Goal: Information Seeking & Learning: Learn about a topic

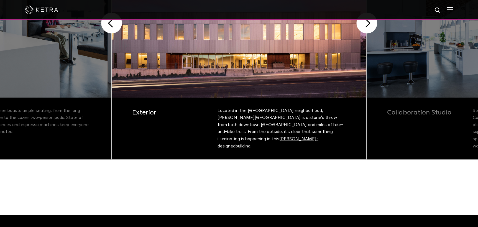
scroll to position [102, 0]
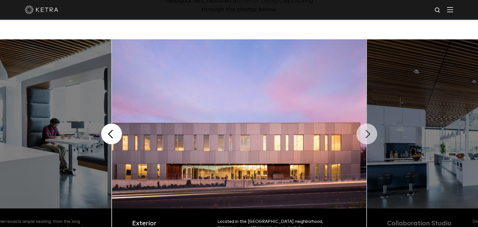
click at [364, 134] on button "Next" at bounding box center [366, 134] width 21 height 21
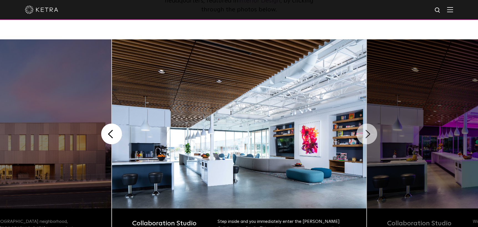
click at [365, 133] on button "Next" at bounding box center [366, 134] width 21 height 21
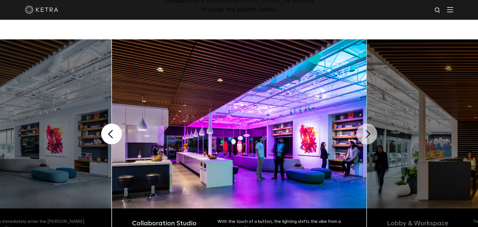
click at [365, 133] on button "Next" at bounding box center [366, 134] width 21 height 21
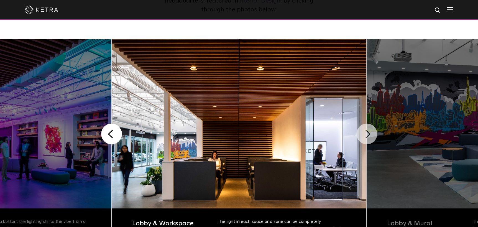
click at [365, 134] on button "Next" at bounding box center [366, 134] width 21 height 21
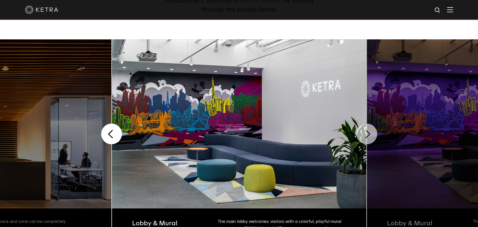
click at [367, 134] on button "Next" at bounding box center [366, 134] width 21 height 21
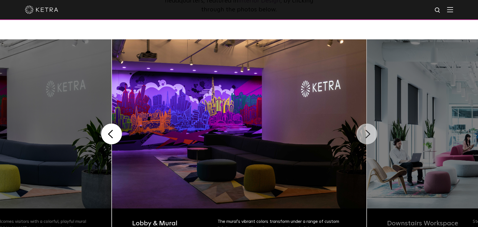
click at [367, 134] on button "Next" at bounding box center [366, 134] width 21 height 21
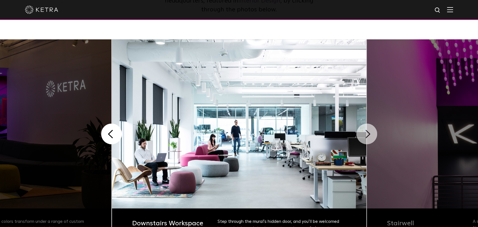
click at [367, 134] on button "Next" at bounding box center [366, 134] width 21 height 21
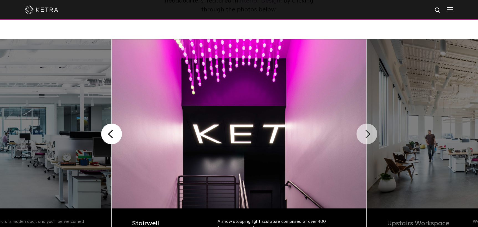
click at [367, 134] on button "Next" at bounding box center [366, 134] width 21 height 21
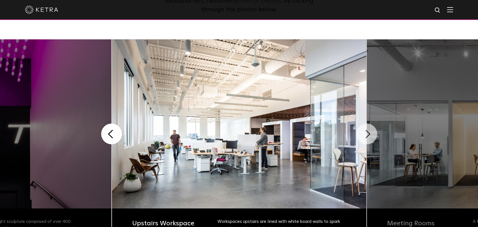
click at [367, 134] on button "Next" at bounding box center [366, 134] width 21 height 21
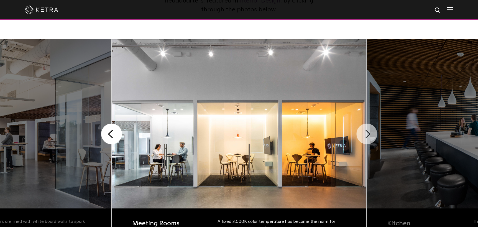
click at [367, 134] on button "Next" at bounding box center [366, 134] width 21 height 21
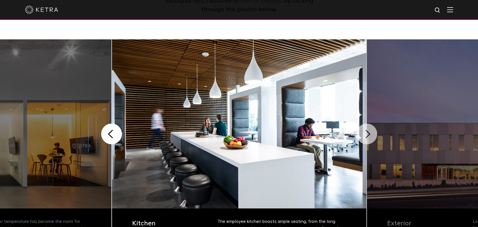
click at [367, 134] on button "Next" at bounding box center [366, 134] width 21 height 21
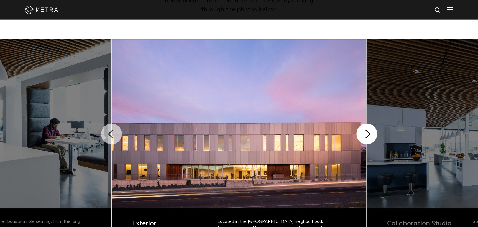
click at [111, 134] on button "Previous" at bounding box center [111, 134] width 21 height 21
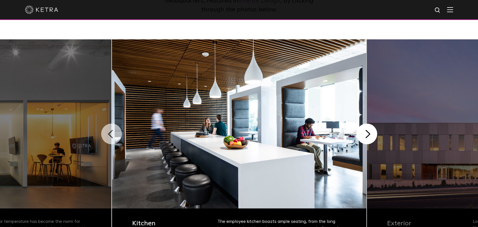
click at [111, 134] on button "Previous" at bounding box center [111, 134] width 21 height 21
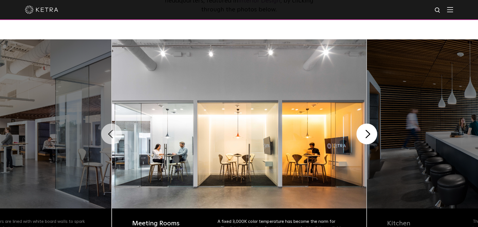
click at [110, 136] on button "Previous" at bounding box center [111, 134] width 21 height 21
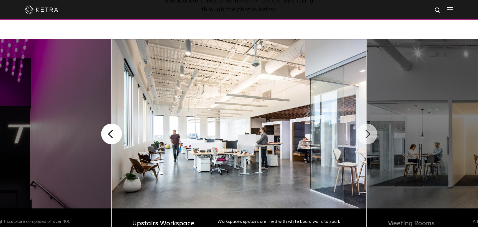
click at [365, 132] on button "Next" at bounding box center [366, 134] width 21 height 21
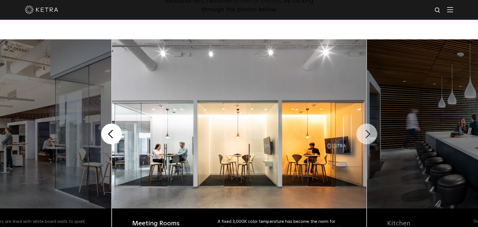
click at [365, 133] on button "Next" at bounding box center [366, 134] width 21 height 21
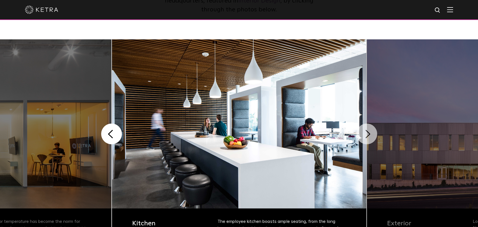
click at [365, 133] on button "Next" at bounding box center [366, 134] width 21 height 21
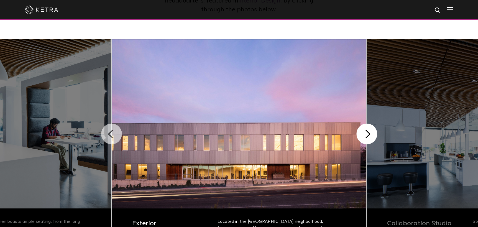
click at [112, 135] on button "Previous" at bounding box center [111, 134] width 21 height 21
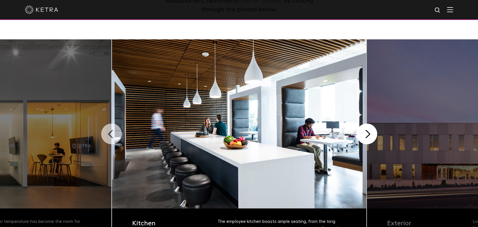
click at [112, 135] on button "Previous" at bounding box center [111, 134] width 21 height 21
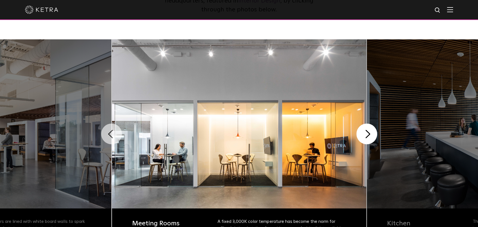
click at [112, 135] on button "Previous" at bounding box center [111, 134] width 21 height 21
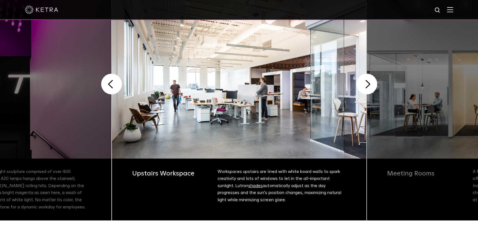
scroll to position [158, 0]
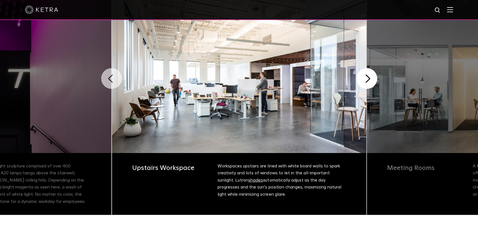
click at [108, 74] on button "Previous" at bounding box center [111, 78] width 21 height 21
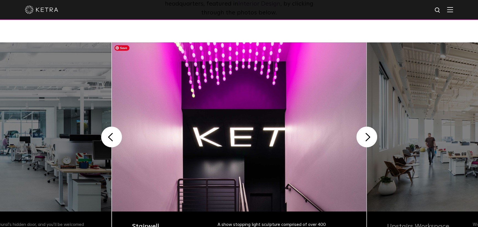
scroll to position [75, 0]
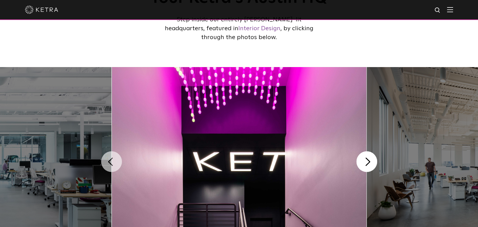
click at [110, 165] on button "Previous" at bounding box center [111, 161] width 21 height 21
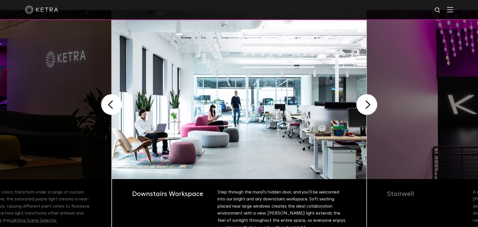
scroll to position [130, 0]
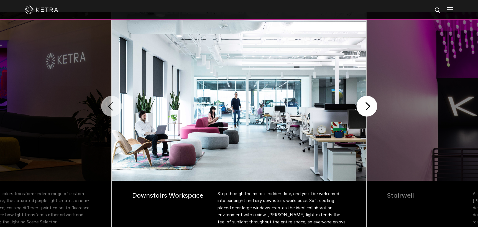
click at [111, 105] on button "Previous" at bounding box center [111, 106] width 21 height 21
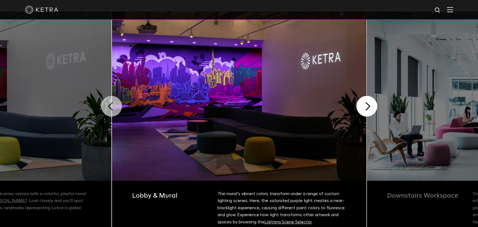
click at [111, 105] on button "Previous" at bounding box center [111, 106] width 21 height 21
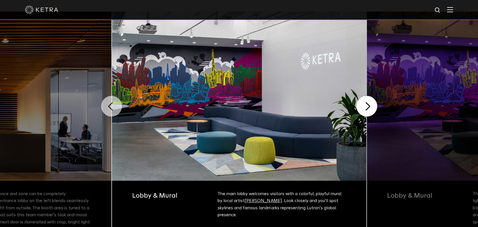
click at [111, 105] on button "Previous" at bounding box center [111, 106] width 21 height 21
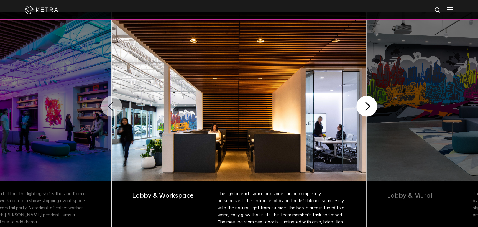
click at [111, 105] on button "Previous" at bounding box center [111, 106] width 21 height 21
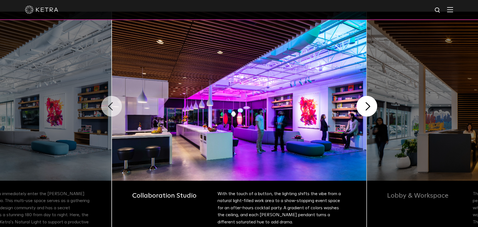
click at [111, 105] on button "Previous" at bounding box center [111, 106] width 21 height 21
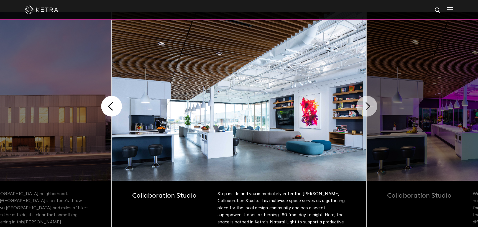
click at [366, 103] on button "Next" at bounding box center [366, 106] width 21 height 21
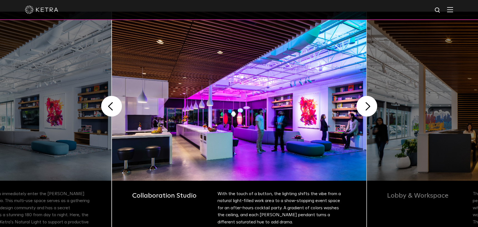
drag, startPoint x: 75, startPoint y: 140, endPoint x: 79, endPoint y: 138, distance: 4.6
click at [367, 107] on button "Next" at bounding box center [366, 106] width 21 height 21
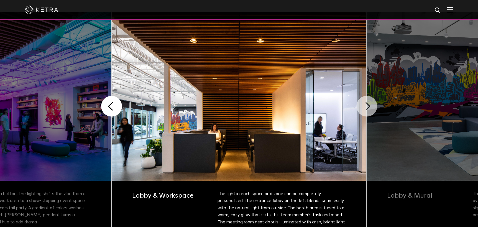
click at [367, 107] on button "Next" at bounding box center [366, 106] width 21 height 21
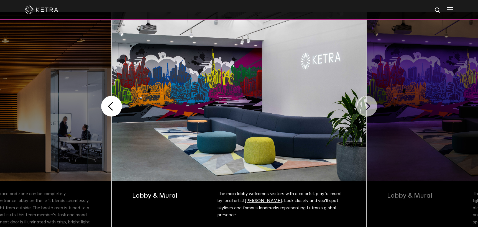
click at [367, 107] on button "Next" at bounding box center [366, 106] width 21 height 21
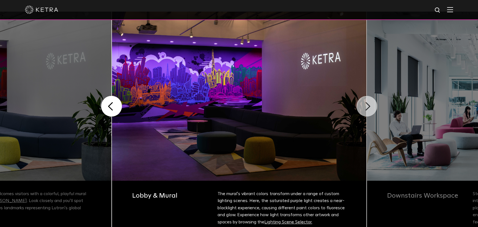
click at [367, 107] on button "Next" at bounding box center [366, 106] width 21 height 21
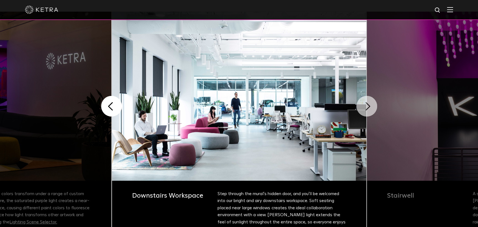
click at [367, 107] on button "Next" at bounding box center [366, 106] width 21 height 21
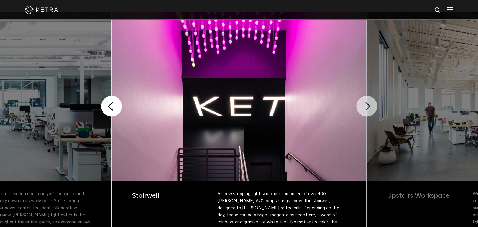
click at [367, 107] on button "Next" at bounding box center [366, 106] width 21 height 21
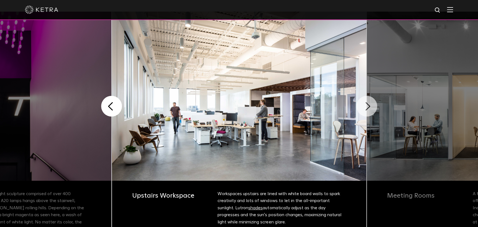
click at [367, 107] on button "Next" at bounding box center [366, 106] width 21 height 21
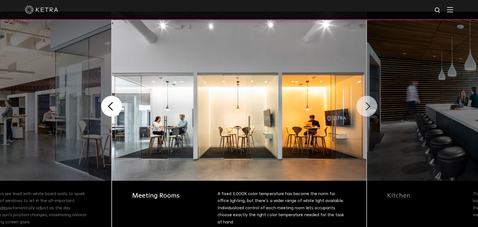
click at [367, 107] on button "Next" at bounding box center [366, 106] width 21 height 21
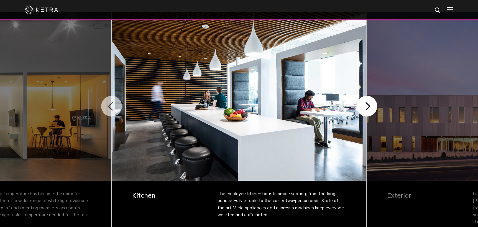
click at [109, 106] on button "Previous" at bounding box center [111, 106] width 21 height 21
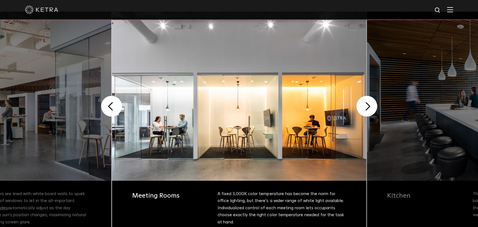
drag, startPoint x: 407, startPoint y: 48, endPoint x: 400, endPoint y: 51, distance: 7.3
click at [368, 108] on button "Next" at bounding box center [366, 106] width 21 height 21
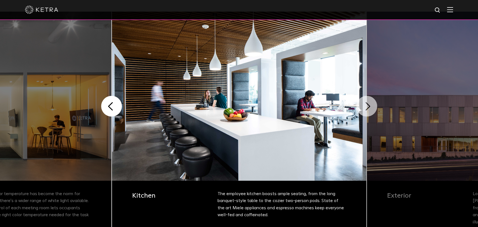
click at [368, 108] on button "Next" at bounding box center [366, 106] width 21 height 21
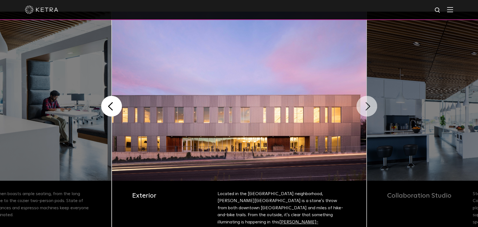
click at [367, 108] on button "Next" at bounding box center [366, 106] width 21 height 21
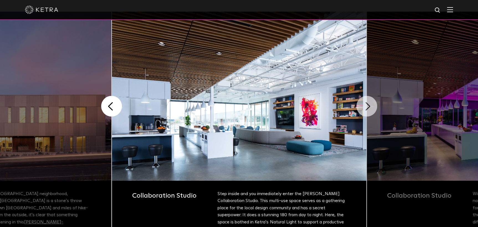
click at [367, 108] on button "Next" at bounding box center [366, 106] width 21 height 21
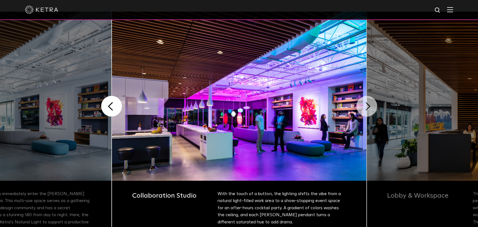
click at [367, 108] on button "Next" at bounding box center [366, 106] width 21 height 21
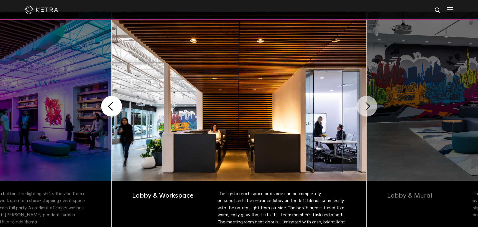
click at [367, 108] on button "Next" at bounding box center [366, 106] width 21 height 21
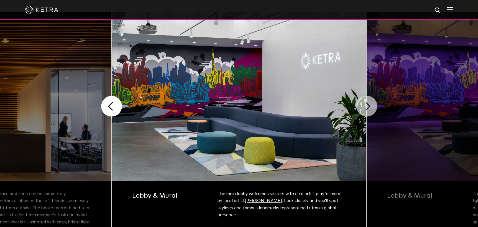
click at [367, 108] on button "Next" at bounding box center [366, 106] width 21 height 21
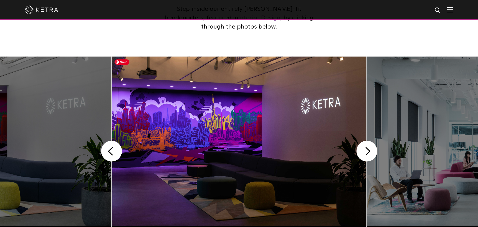
scroll to position [47, 0]
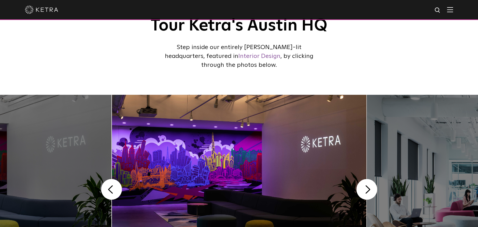
click at [453, 9] on img at bounding box center [450, 9] width 6 height 5
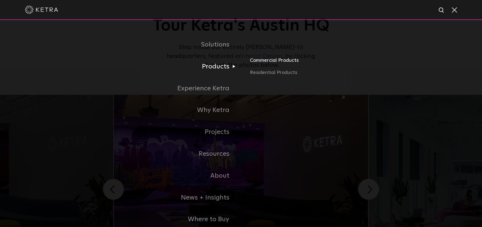
click at [255, 60] on link "Commercial Products" at bounding box center [315, 63] width 130 height 12
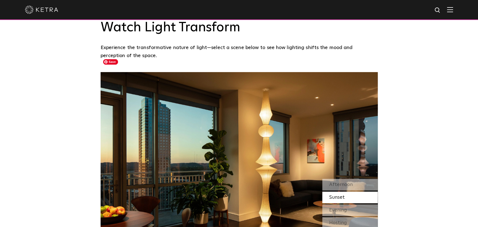
scroll to position [471, 0]
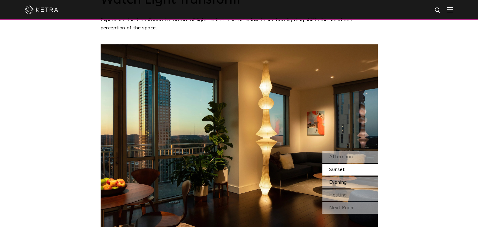
click at [336, 180] on span "Evening" at bounding box center [338, 182] width 18 height 5
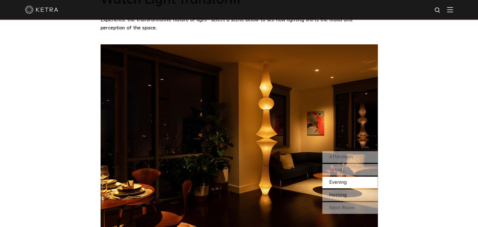
click at [334, 193] on span "Hosting" at bounding box center [338, 195] width 18 height 5
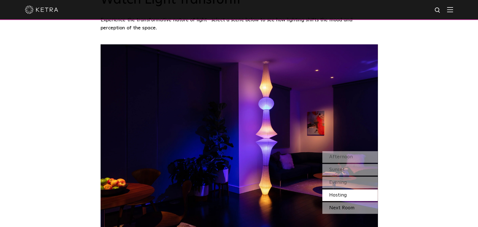
click at [335, 202] on div "Next Room" at bounding box center [349, 208] width 55 height 12
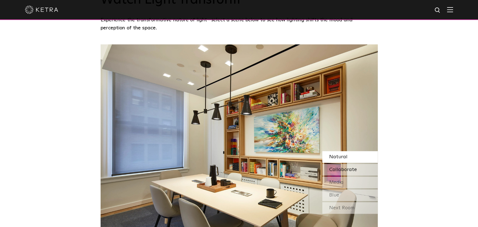
click at [333, 167] on span "Collaborate" at bounding box center [343, 169] width 28 height 5
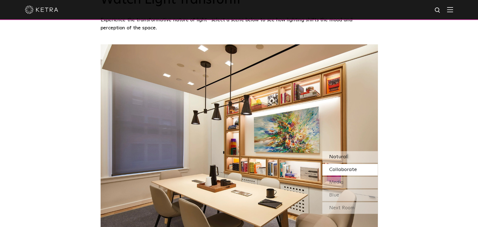
click at [334, 154] on span "Natural" at bounding box center [338, 156] width 18 height 5
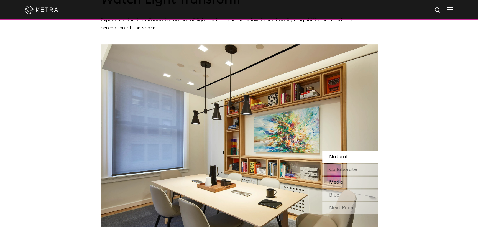
click at [335, 180] on span "Media" at bounding box center [336, 182] width 14 height 5
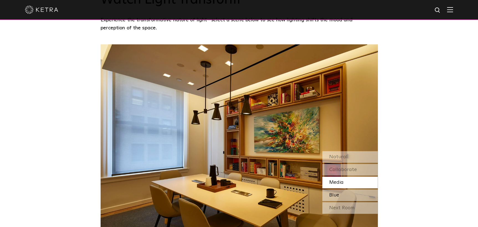
click at [335, 193] on span "Blue" at bounding box center [334, 195] width 10 height 5
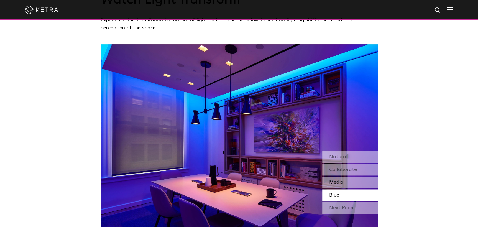
click at [332, 180] on span "Media" at bounding box center [336, 182] width 14 height 5
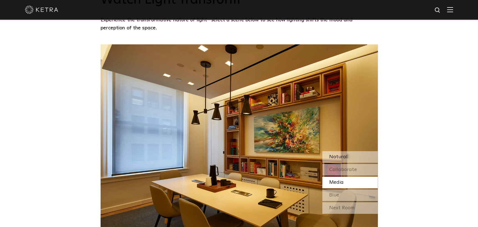
click at [330, 154] on span "Natural" at bounding box center [338, 156] width 18 height 5
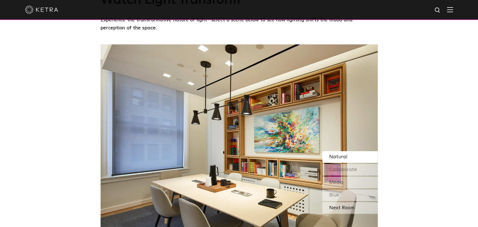
click at [340, 202] on div "Next Room" at bounding box center [349, 208] width 55 height 12
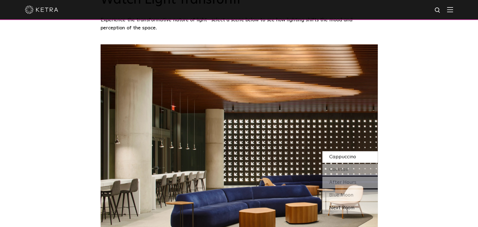
click at [340, 202] on div "Next Room" at bounding box center [349, 208] width 55 height 12
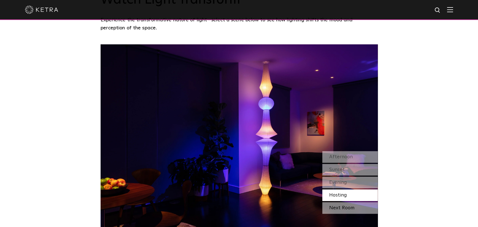
click at [340, 202] on div "Next Room" at bounding box center [349, 208] width 55 height 12
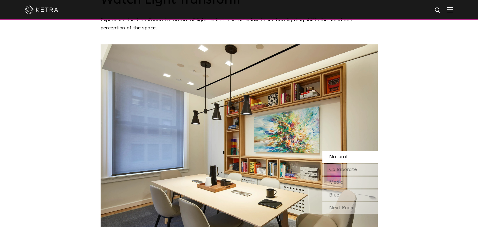
click at [340, 202] on div "Next Room" at bounding box center [349, 208] width 55 height 12
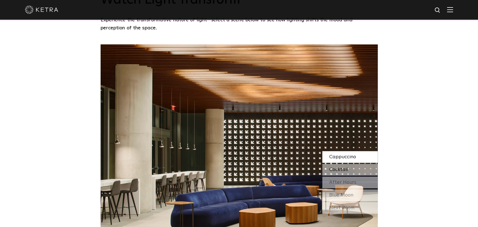
click at [338, 167] on span "Cocktail" at bounding box center [338, 169] width 19 height 5
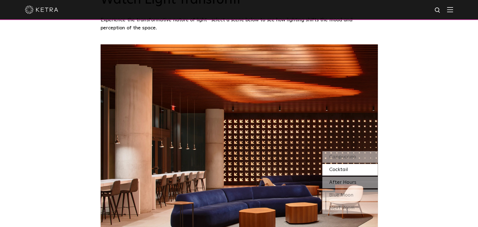
click at [340, 180] on span "After Hours" at bounding box center [342, 182] width 27 height 5
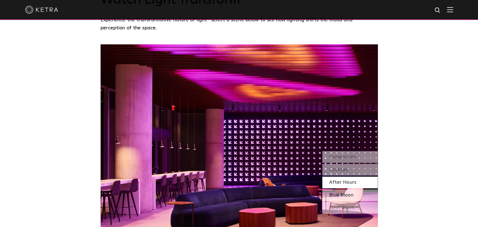
click at [341, 193] on span "Blue Moon" at bounding box center [341, 195] width 24 height 5
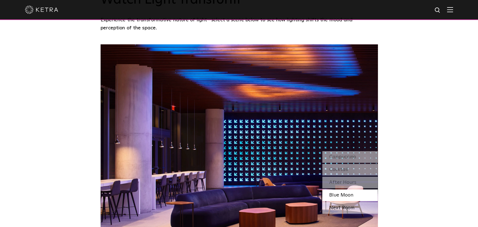
click at [340, 202] on div "Next Room" at bounding box center [349, 208] width 55 height 12
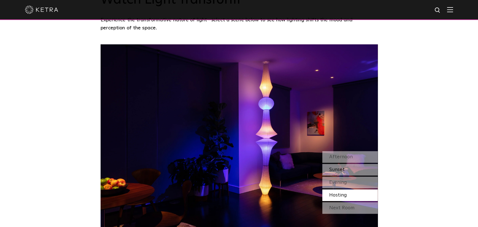
click at [336, 167] on span "Sunset" at bounding box center [337, 169] width 16 height 5
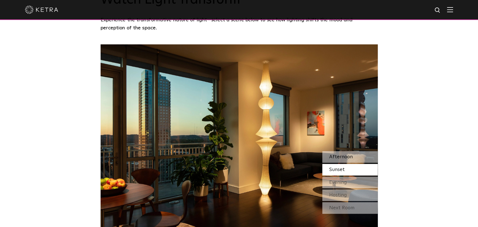
click at [336, 154] on span "Afternoon" at bounding box center [341, 156] width 24 height 5
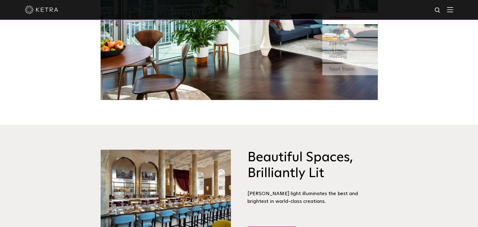
scroll to position [665, 0]
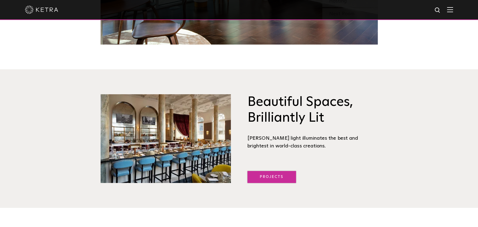
click at [274, 171] on link "Projects" at bounding box center [271, 177] width 48 height 12
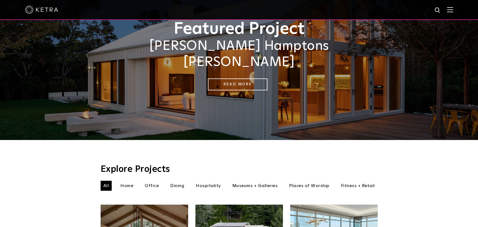
scroll to position [111, 0]
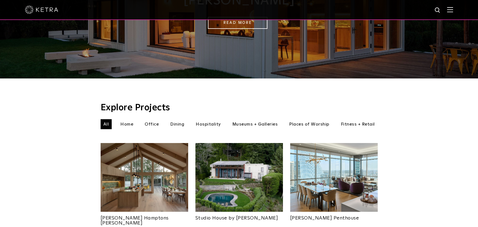
click at [450, 9] on div at bounding box center [239, 9] width 428 height 19
click at [453, 9] on img at bounding box center [450, 9] width 6 height 5
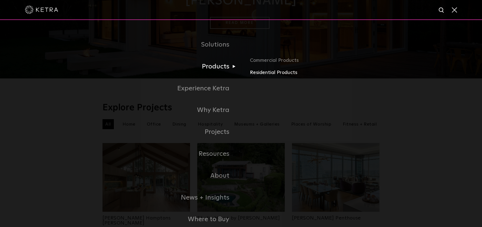
click at [265, 74] on link "Residential Products" at bounding box center [315, 73] width 130 height 8
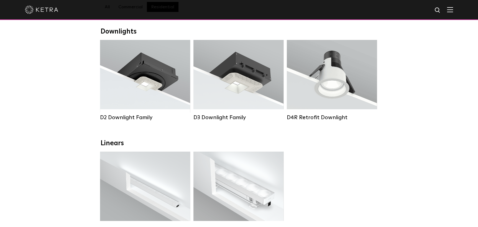
scroll to position [83, 0]
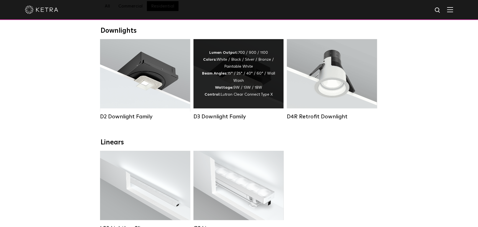
click at [240, 84] on div "Lumen Output: 700 / 900 / 1100 Colors: White / Black / Silver / Bronze / Painta…" at bounding box center [238, 73] width 73 height 49
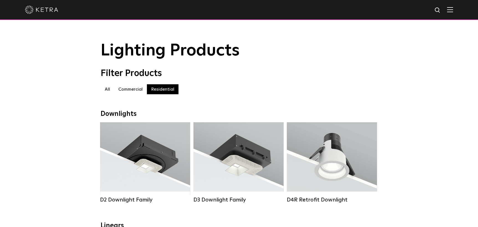
click at [453, 10] on img at bounding box center [450, 9] width 6 height 5
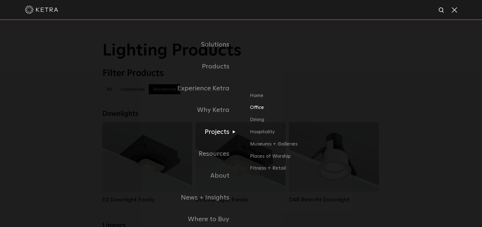
click at [255, 107] on link "Office" at bounding box center [315, 110] width 130 height 12
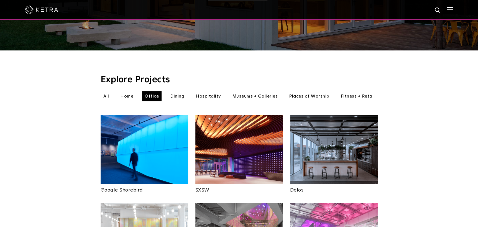
scroll to position [139, 0]
click at [105, 91] on li "All" at bounding box center [106, 96] width 11 height 10
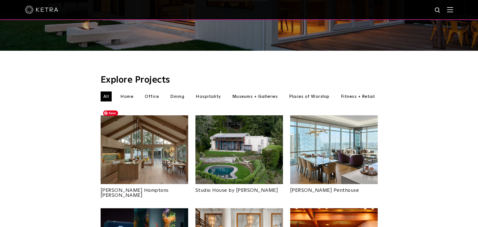
click at [141, 149] on img at bounding box center [145, 149] width 88 height 69
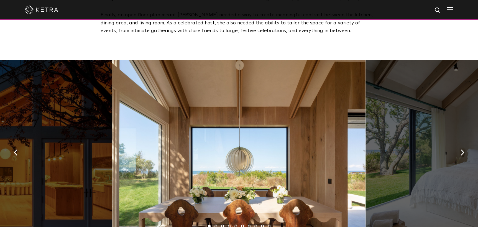
scroll to position [776, 0]
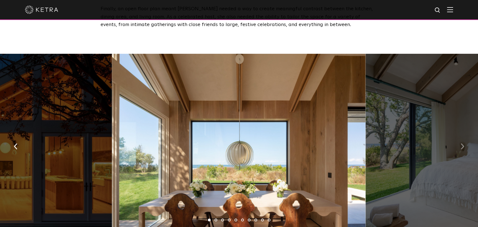
click at [461, 139] on button "button" at bounding box center [462, 145] width 12 height 19
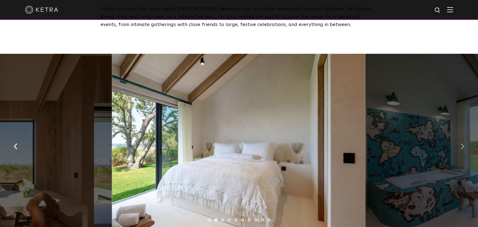
click at [461, 143] on img "button" at bounding box center [462, 146] width 4 height 6
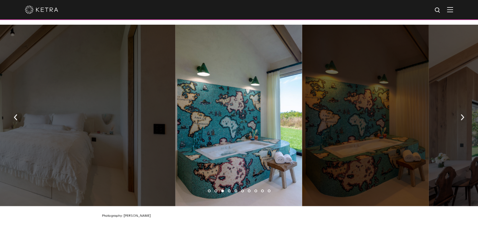
scroll to position [803, 0]
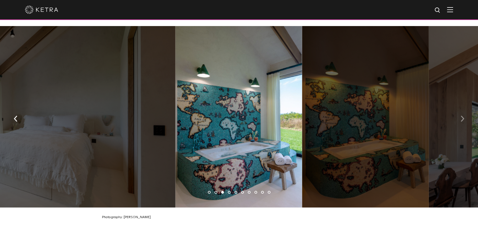
click at [459, 114] on button "button" at bounding box center [462, 118] width 12 height 19
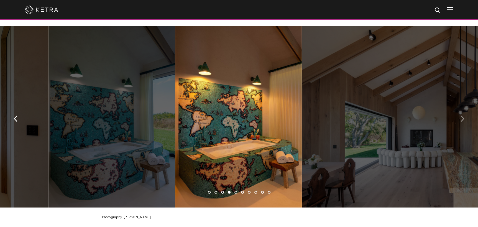
click at [459, 114] on button "button" at bounding box center [462, 118] width 12 height 19
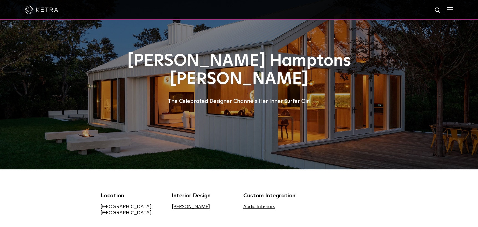
scroll to position [0, 0]
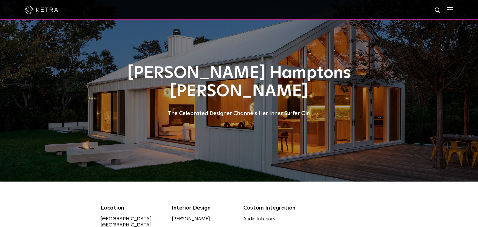
click at [453, 9] on img at bounding box center [450, 9] width 6 height 5
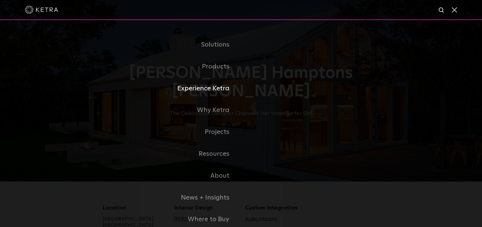
click at [212, 87] on link "Experience Ketra" at bounding box center [171, 89] width 139 height 22
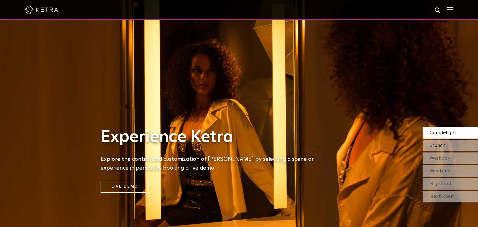
click at [438, 145] on span "Brunch" at bounding box center [437, 145] width 16 height 5
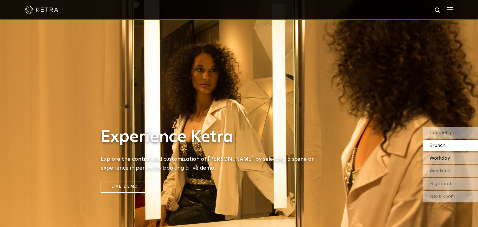
click at [441, 159] on span "Workday" at bounding box center [439, 158] width 20 height 5
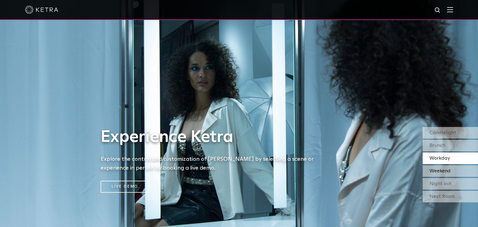
click at [441, 171] on span "Weekend" at bounding box center [439, 170] width 21 height 5
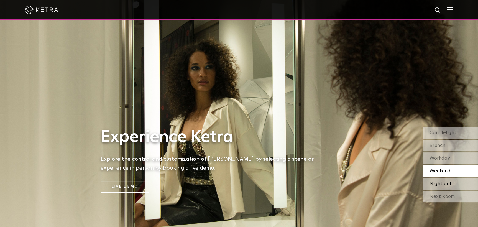
click at [443, 183] on span "Night out" at bounding box center [440, 183] width 22 height 5
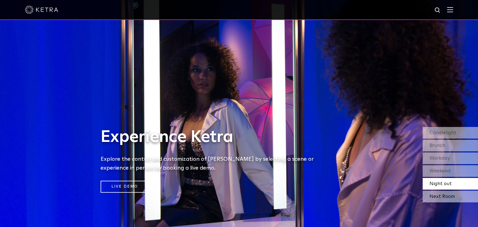
click at [443, 198] on div "Next Room" at bounding box center [449, 197] width 55 height 12
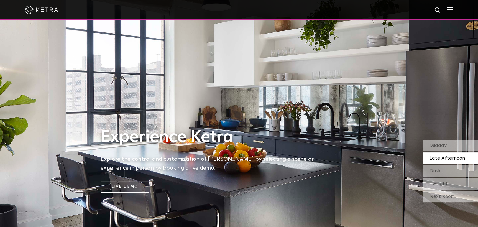
click at [457, 159] on span "Late Afternoon" at bounding box center [446, 158] width 35 height 5
click at [451, 181] on div "Twilight" at bounding box center [449, 184] width 55 height 12
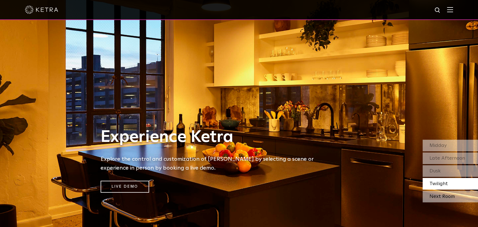
click at [452, 199] on div "Next Room" at bounding box center [449, 197] width 55 height 12
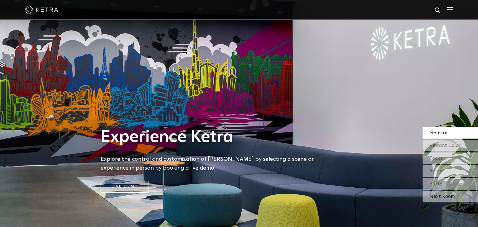
click at [446, 194] on div "Next Room" at bounding box center [449, 197] width 55 height 12
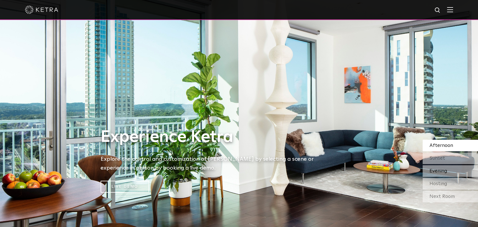
click at [437, 170] on span "Evening" at bounding box center [438, 170] width 18 height 5
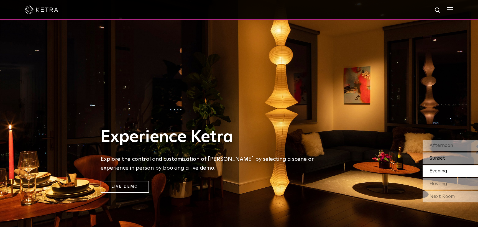
click at [437, 159] on span "Sunset" at bounding box center [437, 158] width 16 height 5
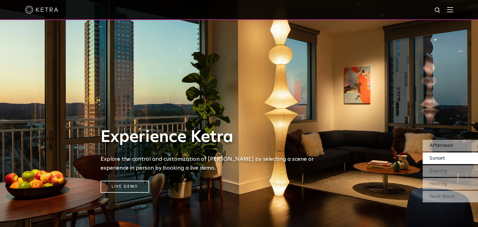
click at [438, 145] on span "Afternoon" at bounding box center [441, 145] width 24 height 5
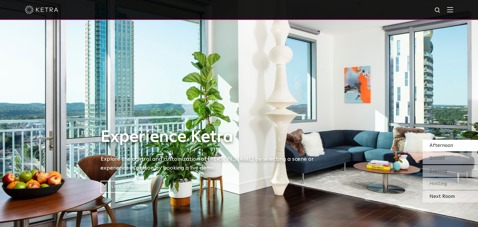
click at [444, 198] on div "Next Room" at bounding box center [449, 197] width 55 height 12
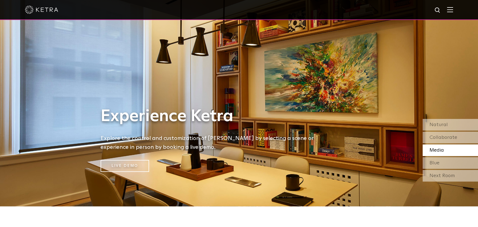
scroll to position [28, 0]
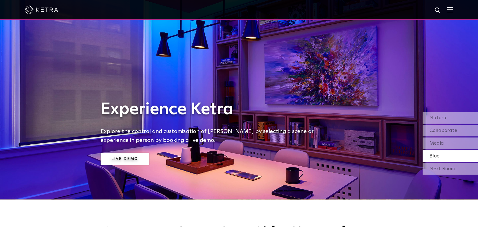
click at [118, 154] on link "Live Demo" at bounding box center [125, 159] width 48 height 12
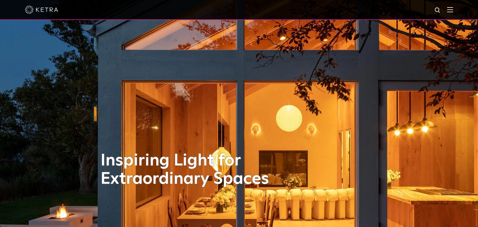
click at [452, 11] on img at bounding box center [450, 9] width 6 height 5
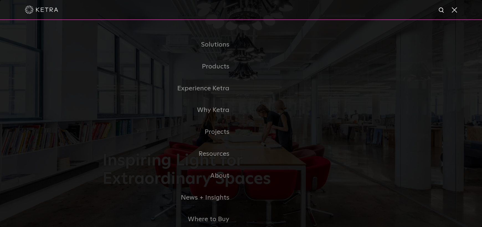
click at [441, 12] on img at bounding box center [441, 10] width 7 height 7
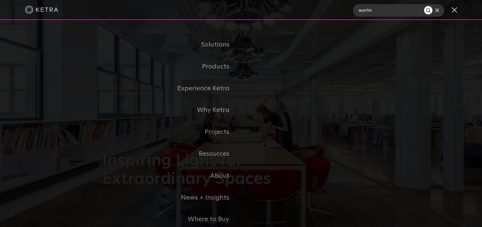
type input "austin"
click at [424, 6] on button "Search" at bounding box center [428, 10] width 8 height 8
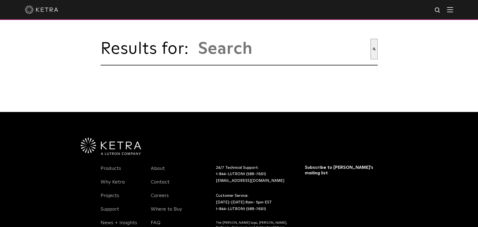
type input "austin"
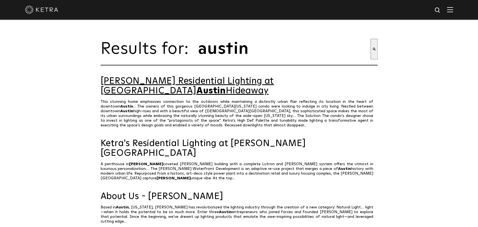
click at [232, 84] on link "Ketra Residential Lighting at Downtown Austin Hideaway" at bounding box center [239, 85] width 277 height 19
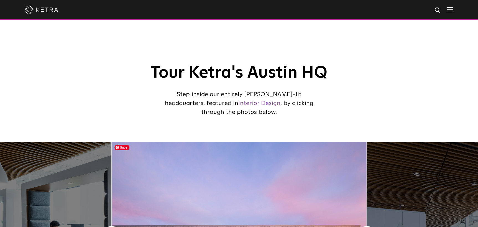
scroll to position [139, 0]
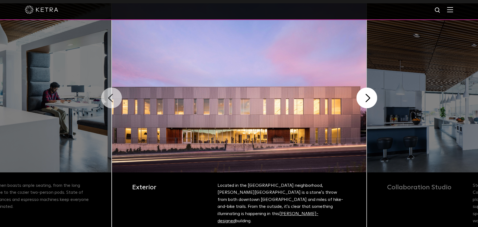
click at [106, 98] on button "Previous" at bounding box center [111, 98] width 21 height 21
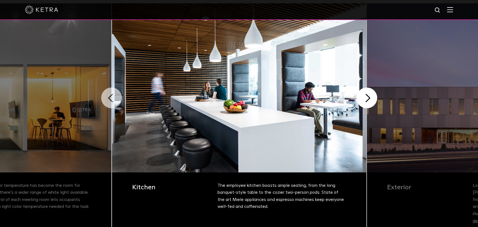
click at [112, 98] on button "Previous" at bounding box center [111, 98] width 21 height 21
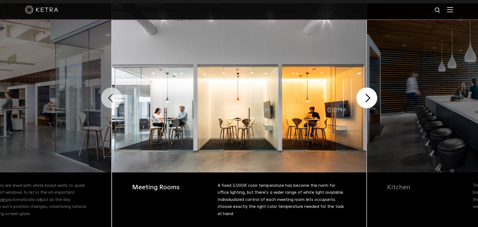
click at [112, 98] on button "Previous" at bounding box center [111, 98] width 21 height 21
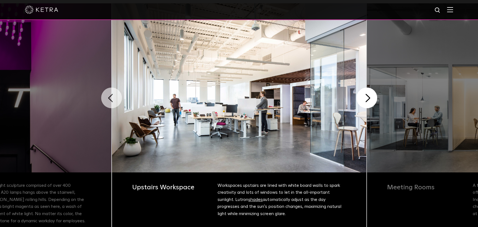
click at [112, 98] on button "Previous" at bounding box center [111, 98] width 21 height 21
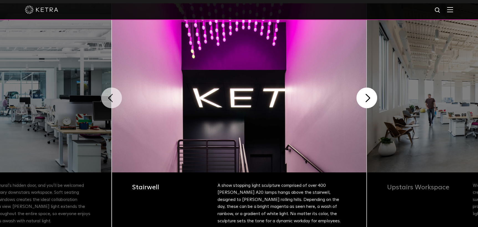
click at [112, 98] on button "Previous" at bounding box center [111, 98] width 21 height 21
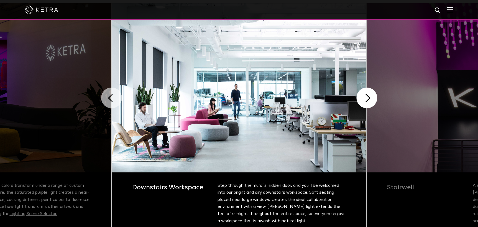
click at [112, 98] on button "Previous" at bounding box center [111, 98] width 21 height 21
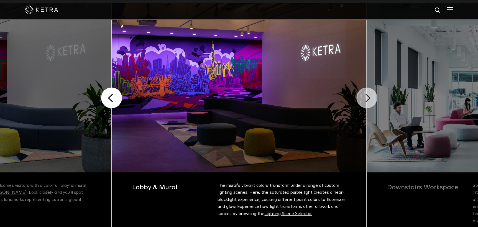
click at [373, 99] on button "Next" at bounding box center [366, 98] width 21 height 21
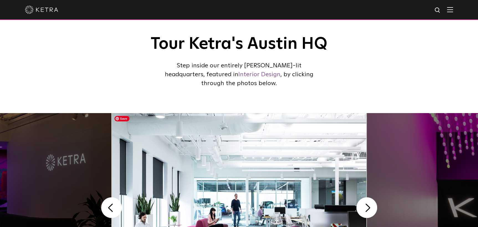
scroll to position [0, 0]
